Goal: Task Accomplishment & Management: Manage account settings

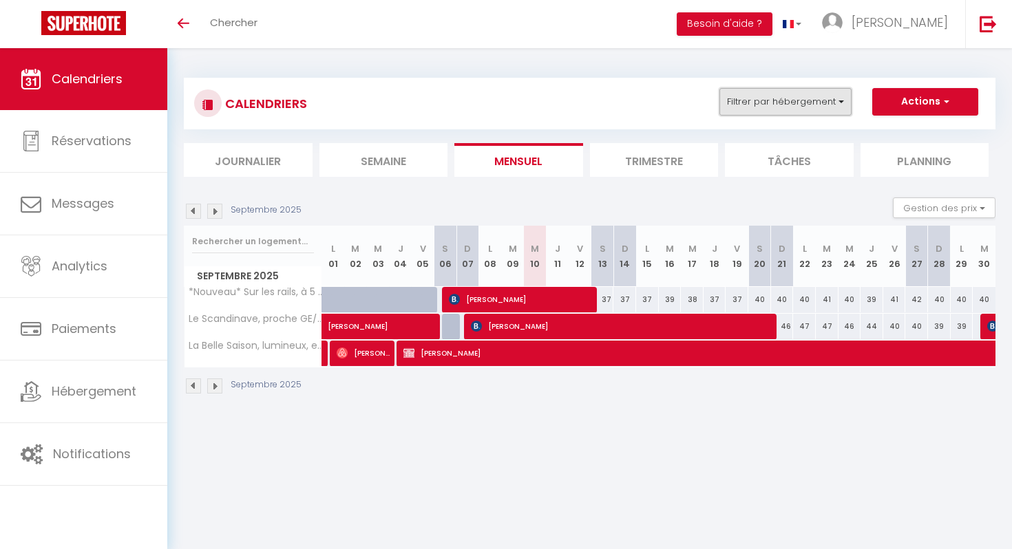
click at [834, 93] on button "Filtrer par hébergement" at bounding box center [785, 102] width 132 height 28
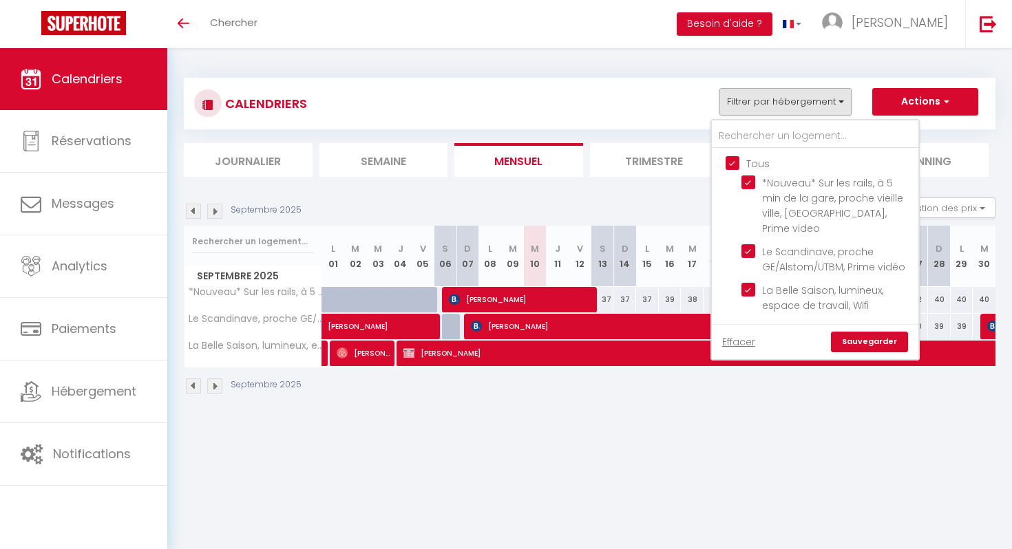
click at [735, 158] on input "Tous" at bounding box center [829, 163] width 207 height 14
checkbox input "false"
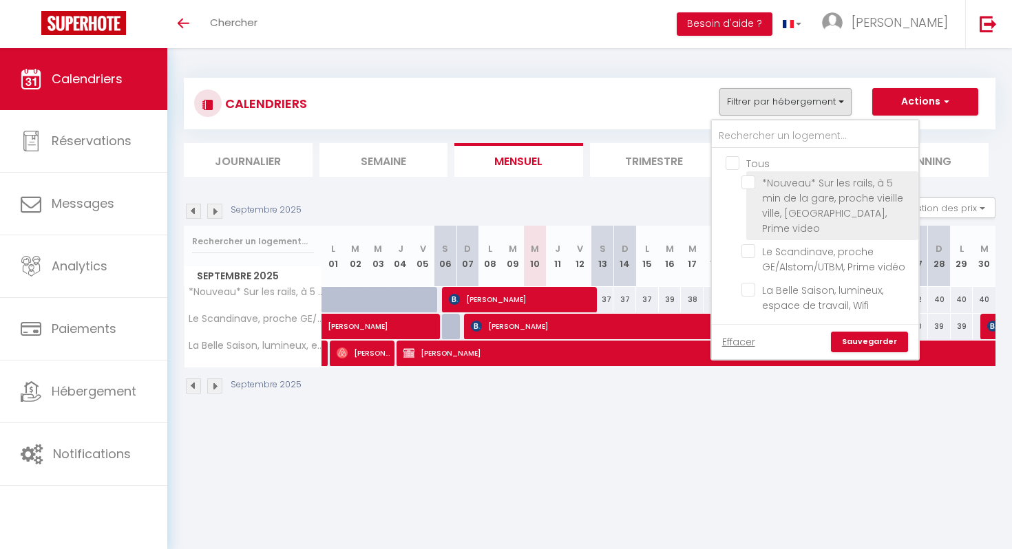
click at [748, 178] on input "*Nouveau* Sur les rails, à 5 min de la gare, proche vieille ville, [GEOGRAPHIC_…" at bounding box center [827, 183] width 172 height 14
checkbox input "true"
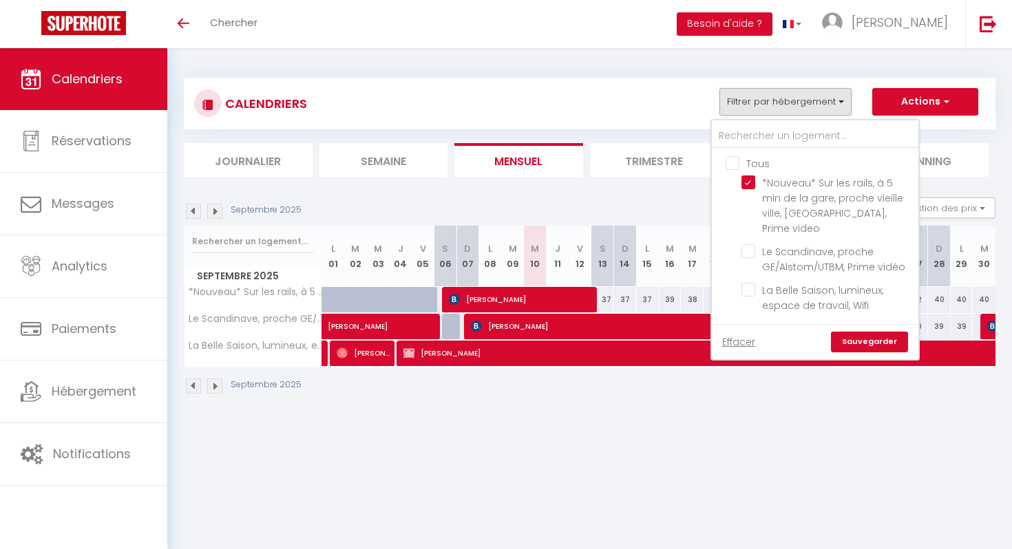
click at [858, 332] on link "Sauvegarder" at bounding box center [869, 342] width 77 height 21
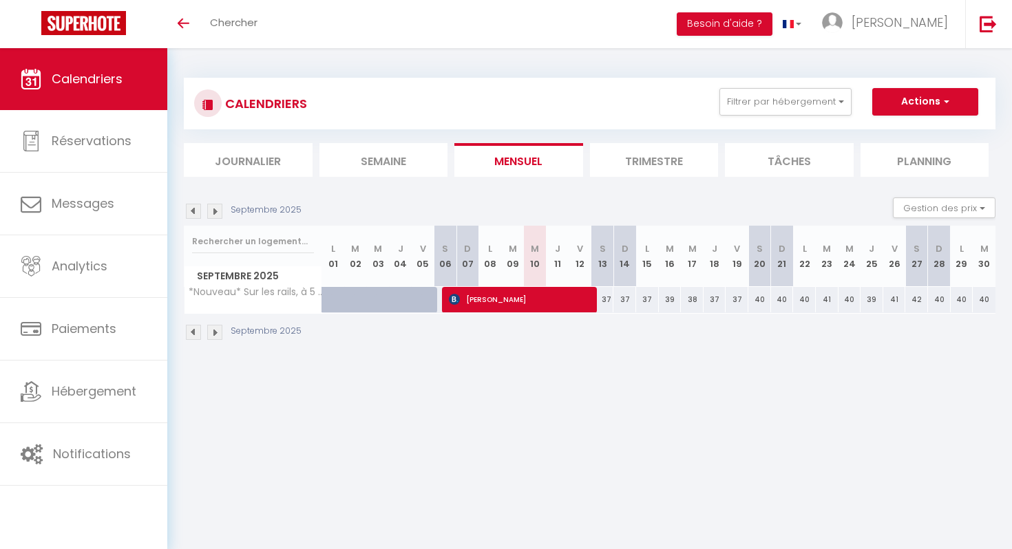
click at [193, 212] on img at bounding box center [193, 211] width 15 height 15
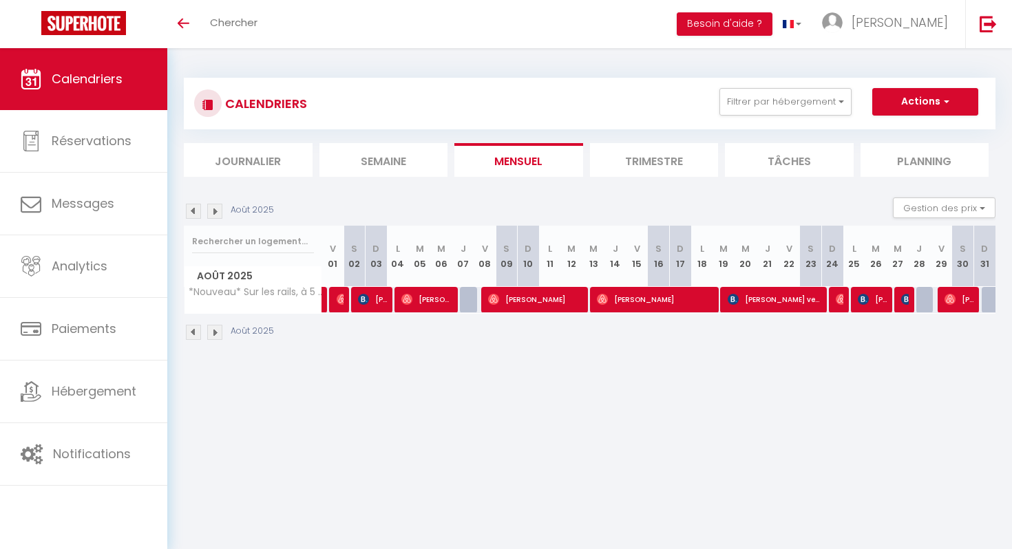
click at [193, 212] on img at bounding box center [193, 211] width 15 height 15
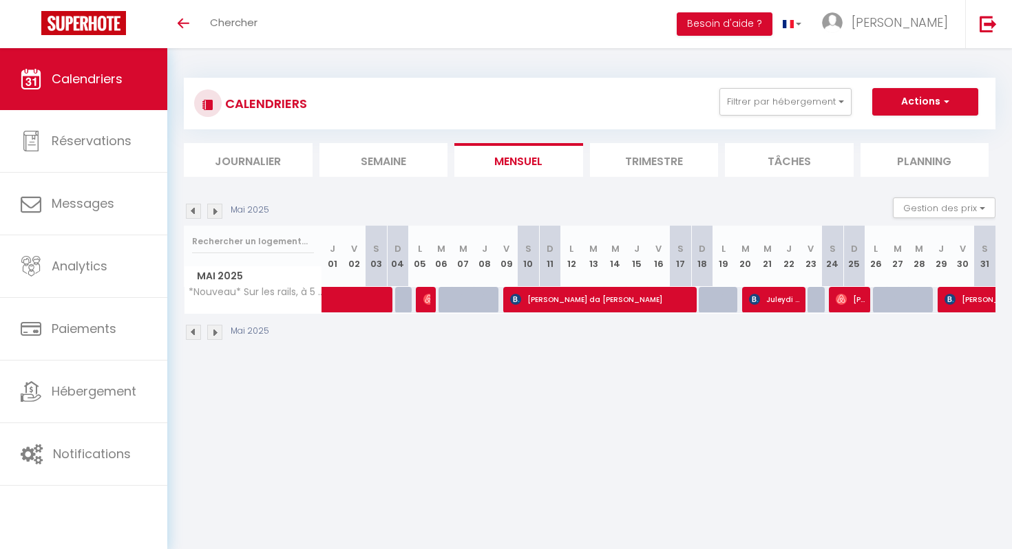
click at [193, 212] on img at bounding box center [193, 211] width 15 height 15
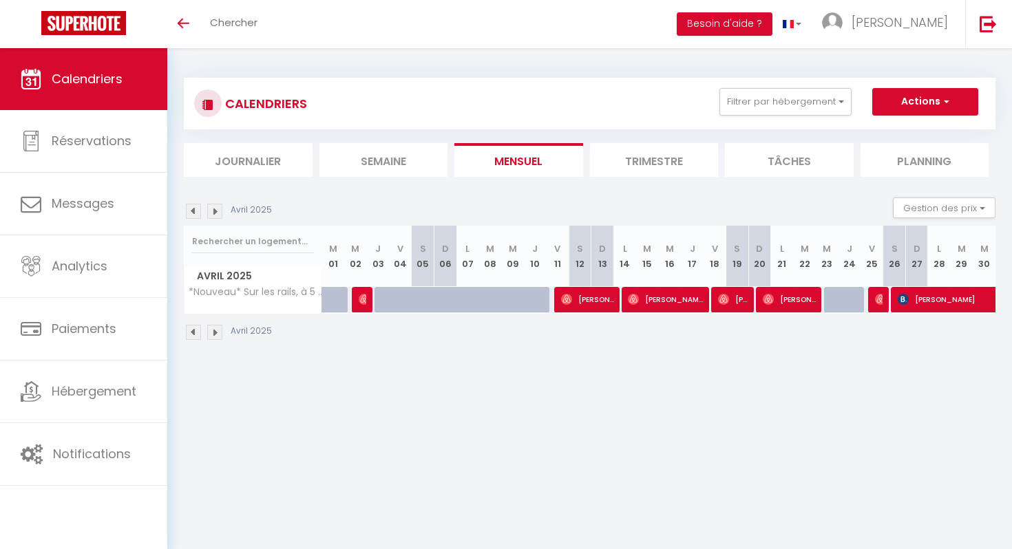
click at [189, 217] on img at bounding box center [193, 211] width 15 height 15
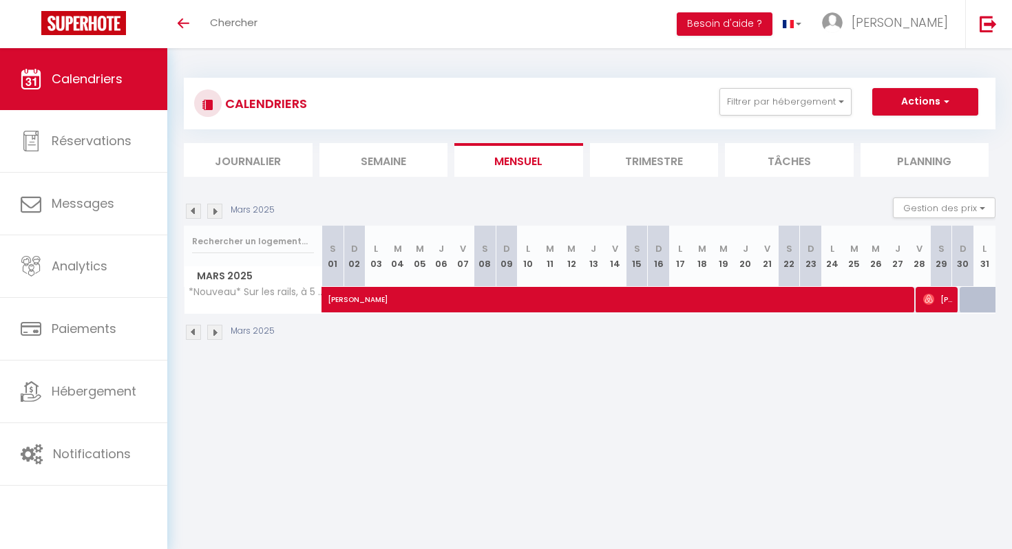
click at [218, 211] on img at bounding box center [214, 211] width 15 height 15
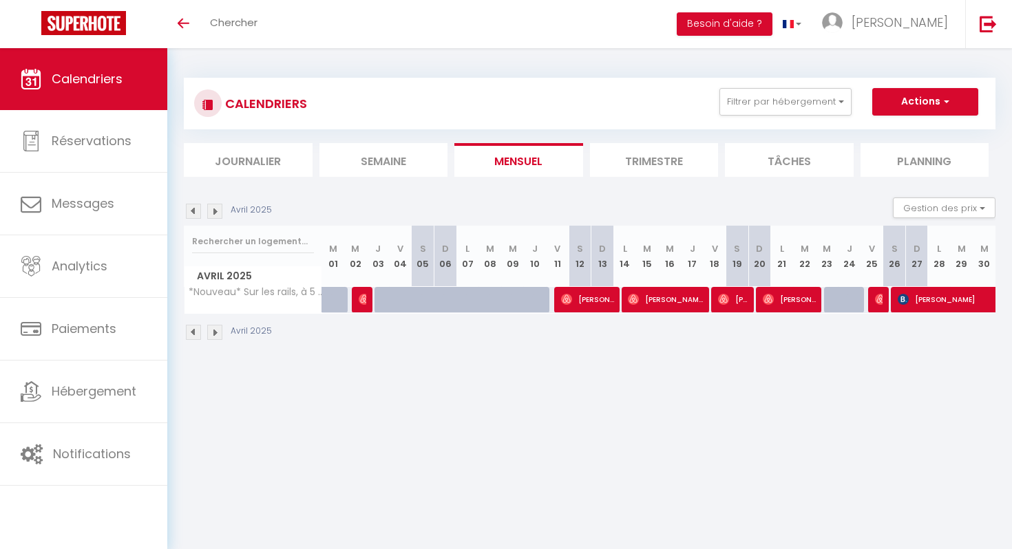
click at [215, 214] on img at bounding box center [214, 211] width 15 height 15
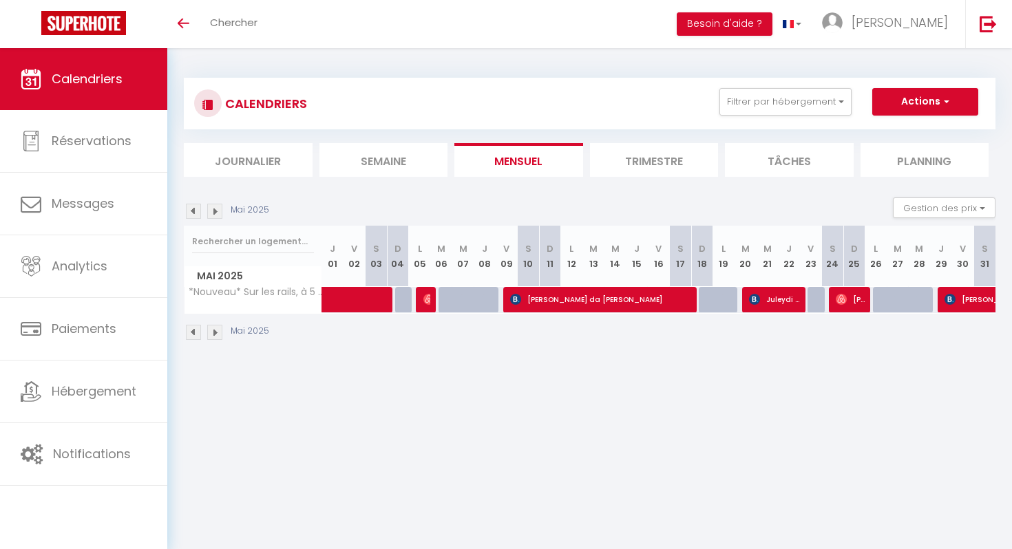
click at [218, 207] on img at bounding box center [214, 211] width 15 height 15
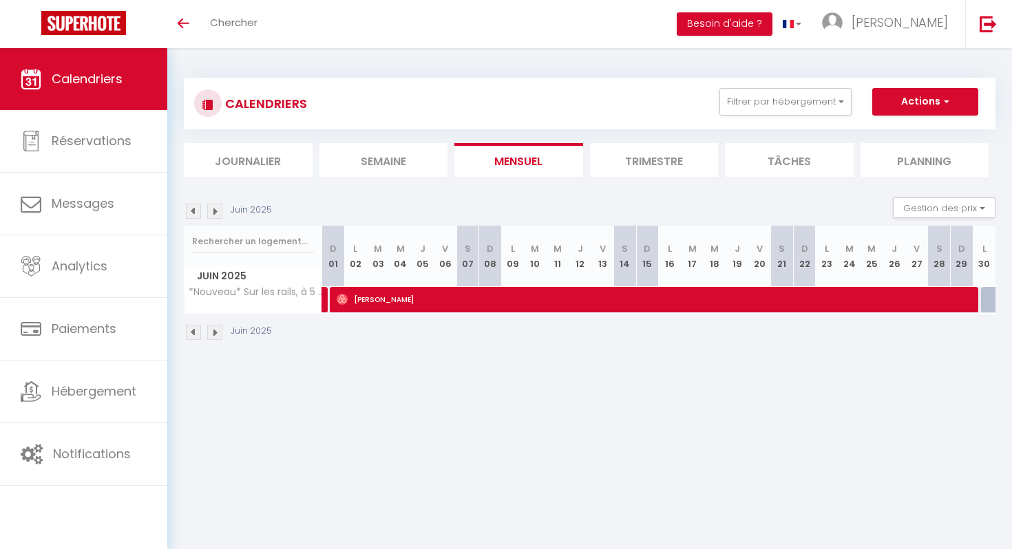
click at [198, 211] on img at bounding box center [193, 211] width 15 height 15
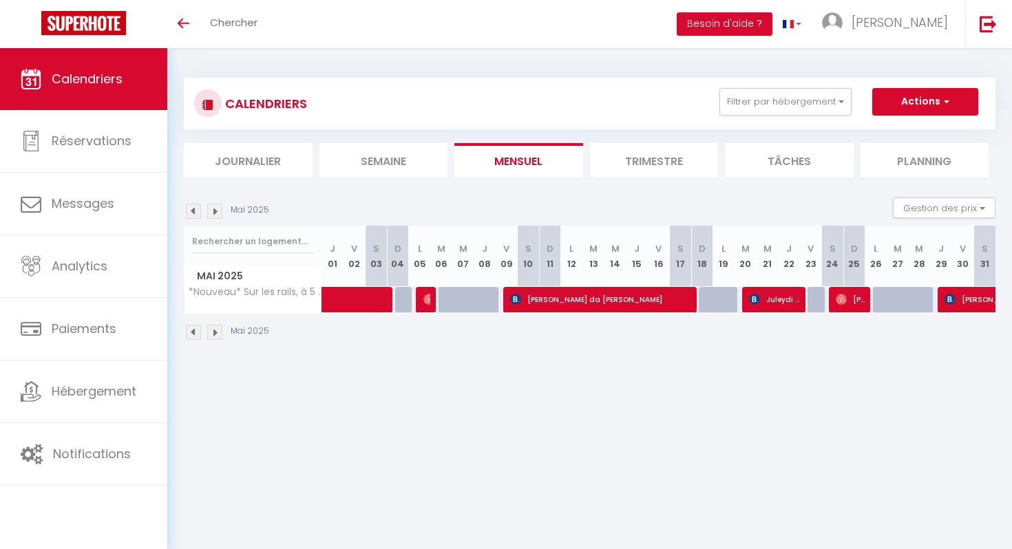
click at [217, 208] on img at bounding box center [214, 211] width 15 height 15
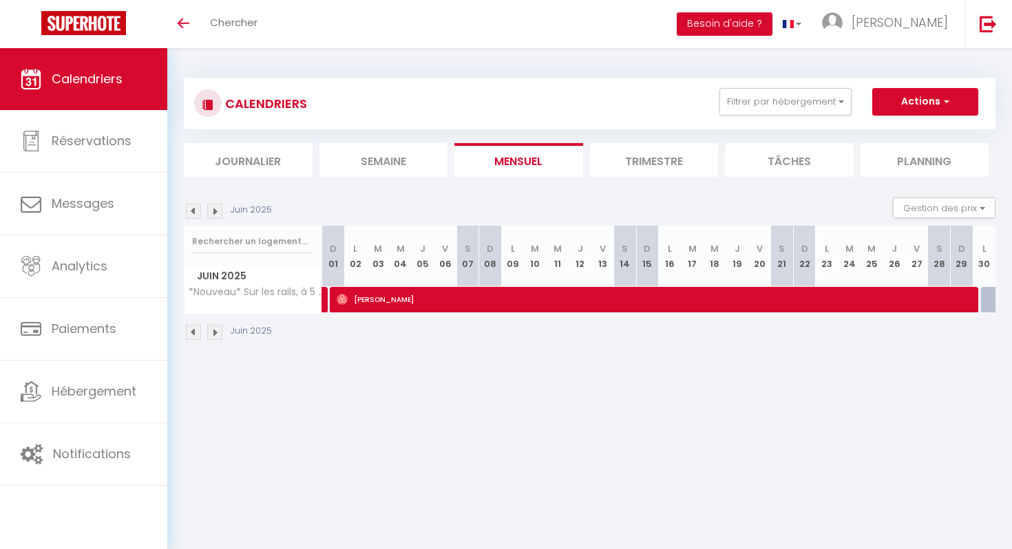
click at [218, 211] on img at bounding box center [214, 211] width 15 height 15
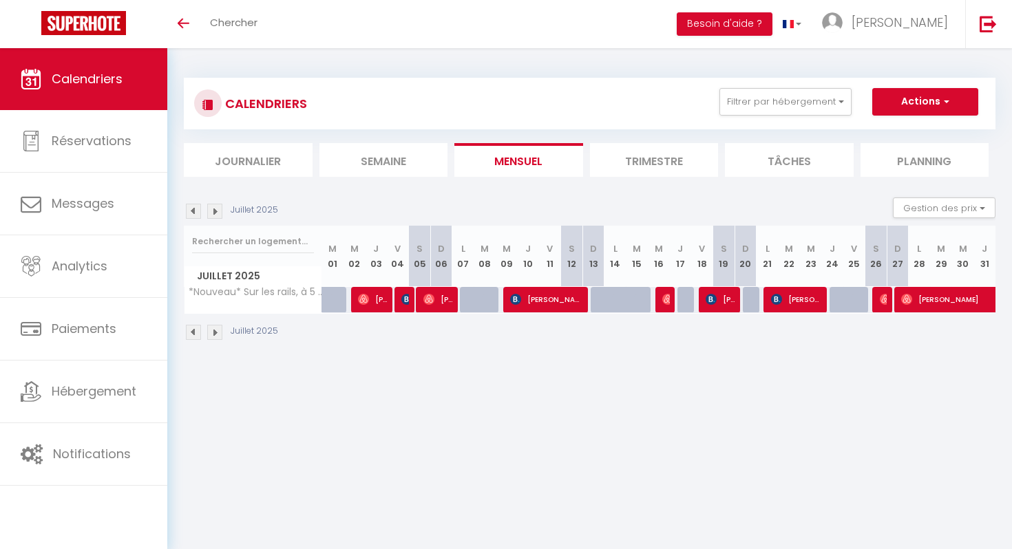
click at [215, 215] on img at bounding box center [214, 211] width 15 height 15
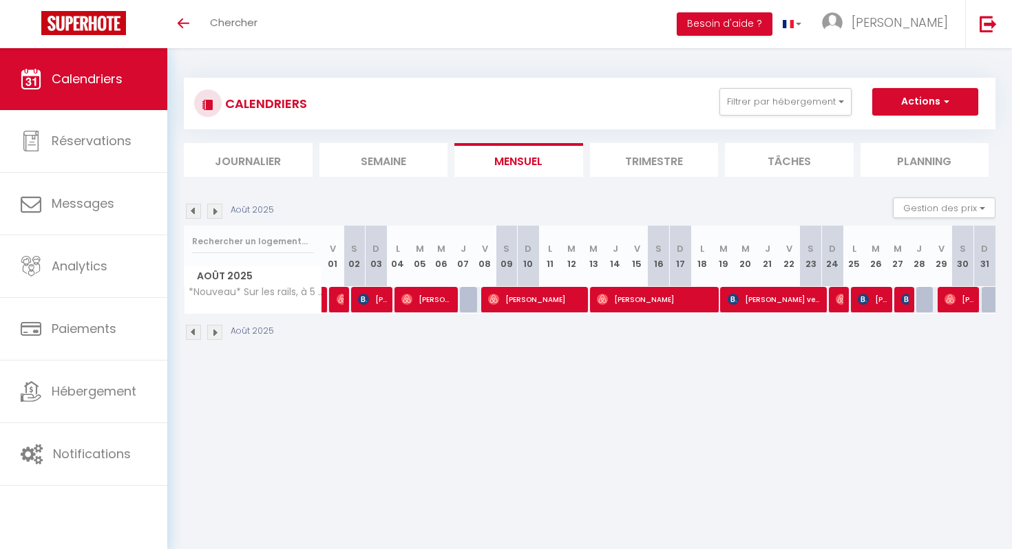
click at [218, 211] on img at bounding box center [214, 211] width 15 height 15
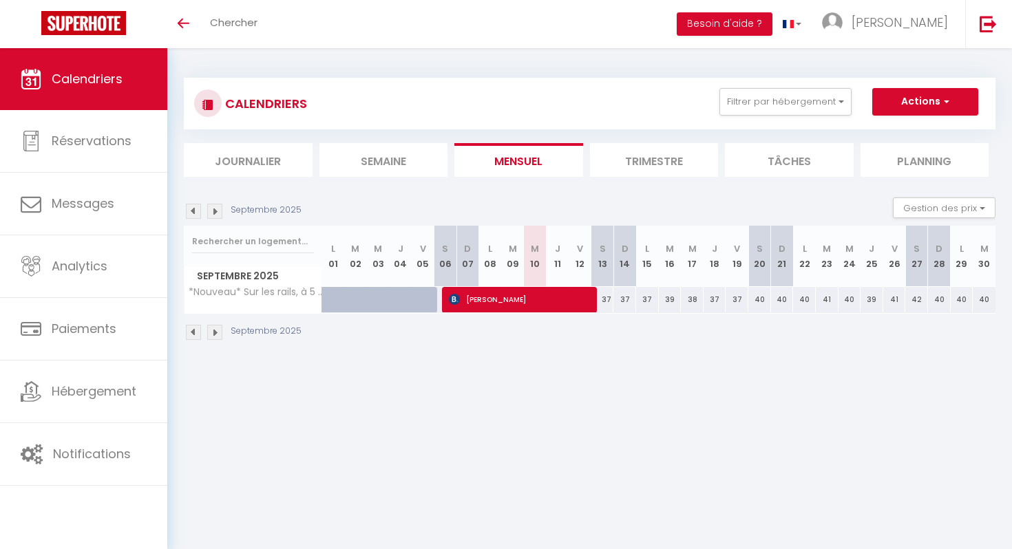
click at [196, 215] on img at bounding box center [193, 211] width 15 height 15
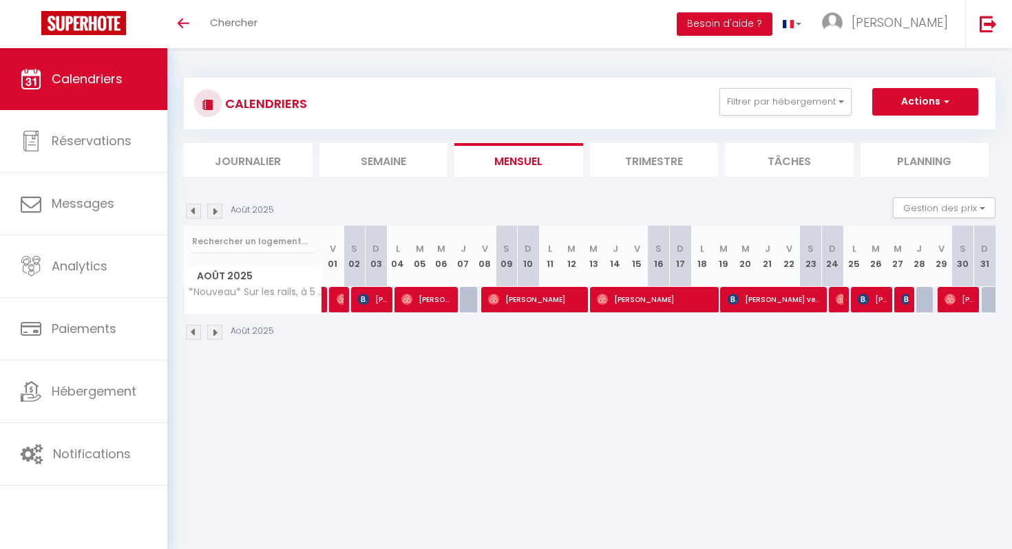
click at [216, 212] on img at bounding box center [214, 211] width 15 height 15
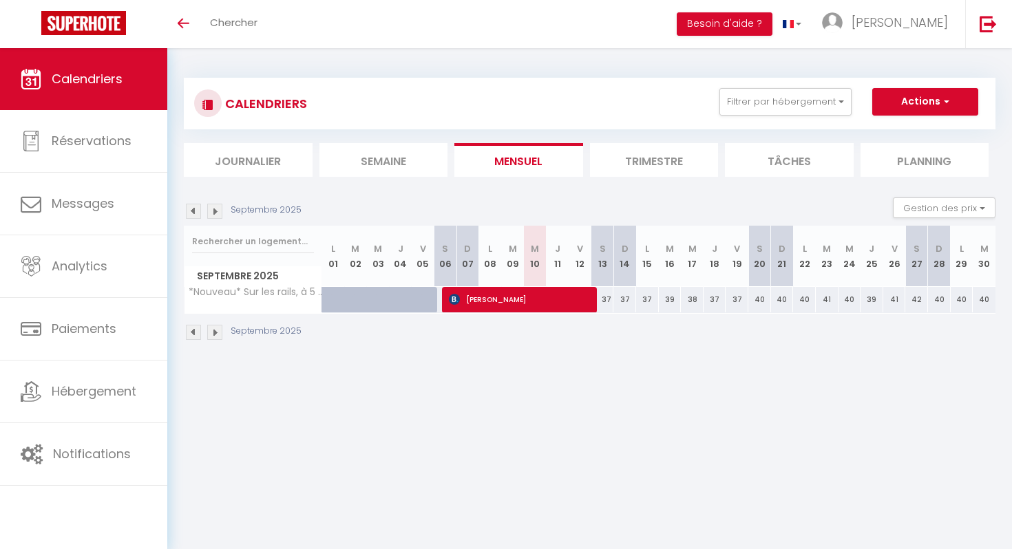
click at [495, 326] on div "Septembre 2025" at bounding box center [590, 334] width 812 height 41
